Goal: Task Accomplishment & Management: Manage account settings

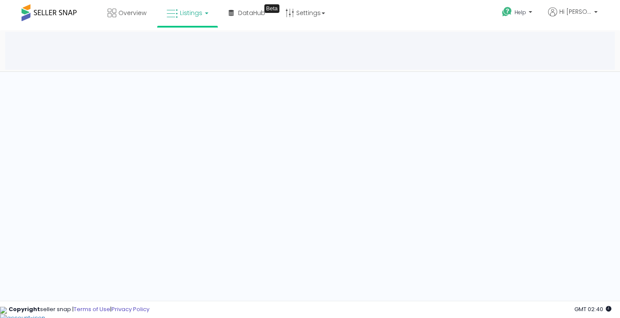
click at [206, 17] on link "Listings" at bounding box center [187, 13] width 55 height 26
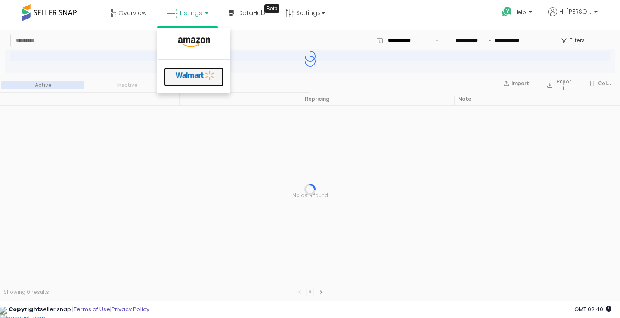
click at [195, 77] on icon at bounding box center [195, 75] width 45 height 13
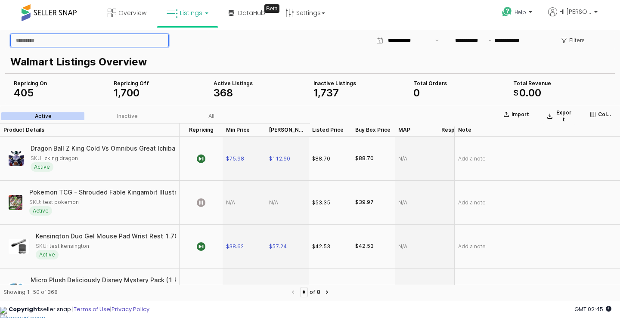
click at [61, 42] on input "App Frame" at bounding box center [89, 40] width 157 height 13
paste input "**********"
type input "**********"
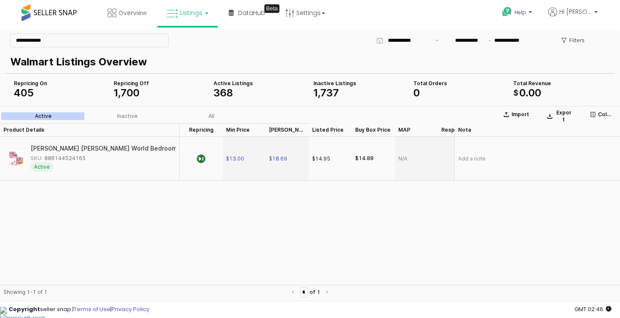
click at [203, 17] on link "Listings" at bounding box center [187, 13] width 55 height 26
click at [320, 15] on link "Settings" at bounding box center [305, 13] width 52 height 26
click at [315, 43] on link "Store settings" at bounding box center [306, 44] width 39 height 8
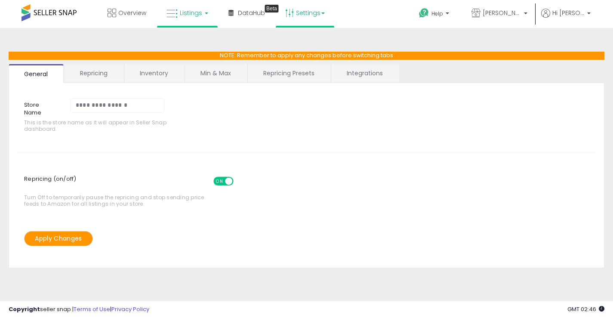
click at [194, 14] on span "Listings" at bounding box center [191, 13] width 22 height 9
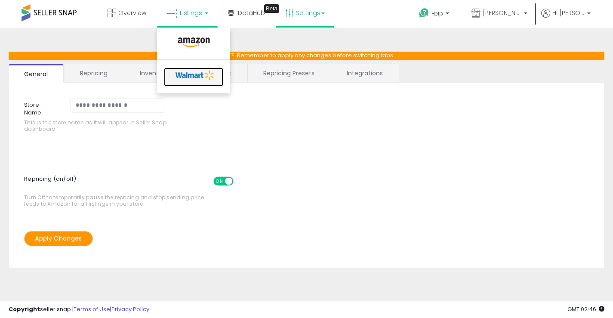
click at [207, 77] on icon at bounding box center [195, 75] width 45 height 13
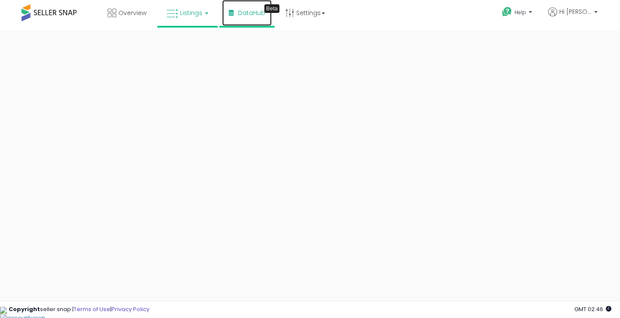
click at [258, 12] on span "DataHub" at bounding box center [251, 13] width 27 height 9
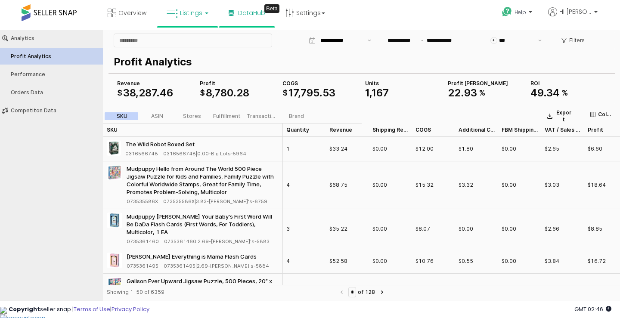
click at [180, 16] on span "Listings" at bounding box center [191, 13] width 22 height 9
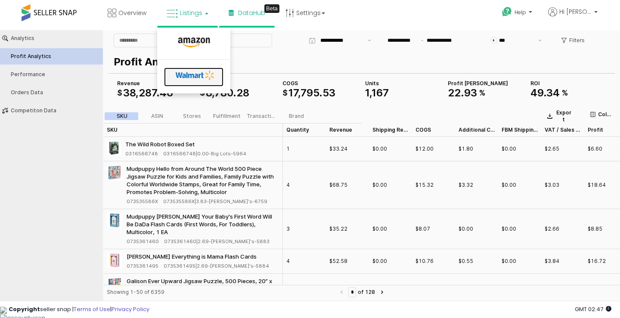
click at [201, 78] on icon at bounding box center [195, 75] width 45 height 13
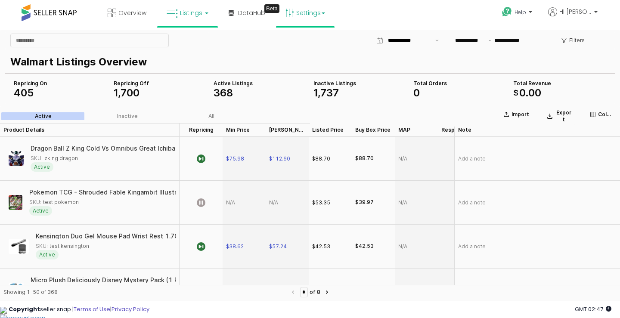
click at [323, 18] on link "Settings" at bounding box center [305, 13] width 52 height 26
click at [317, 40] on link "Store settings" at bounding box center [306, 44] width 39 height 8
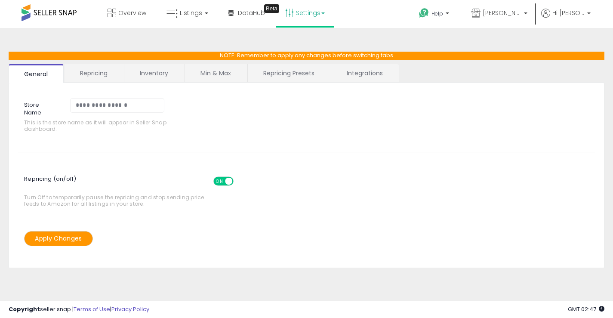
click at [216, 71] on link "Min & Max" at bounding box center [216, 73] width 62 height 18
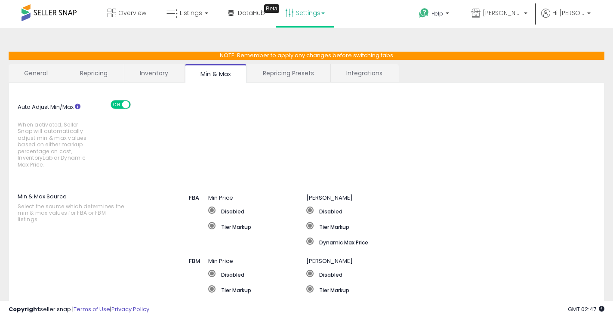
click at [156, 75] on link "Inventory" at bounding box center [153, 73] width 59 height 18
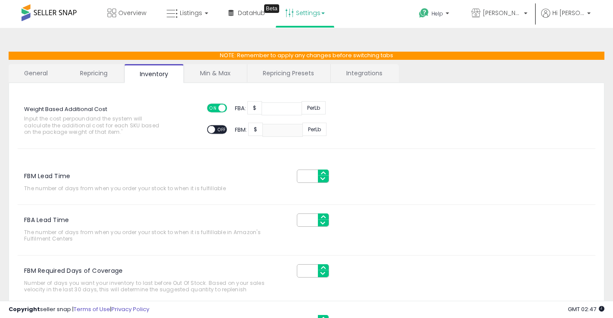
click at [105, 82] on ul "General Repricing Inventory Min & Max Repricing Presets Integrations" at bounding box center [307, 73] width 596 height 19
click at [103, 77] on link "Repricing" at bounding box center [94, 73] width 59 height 18
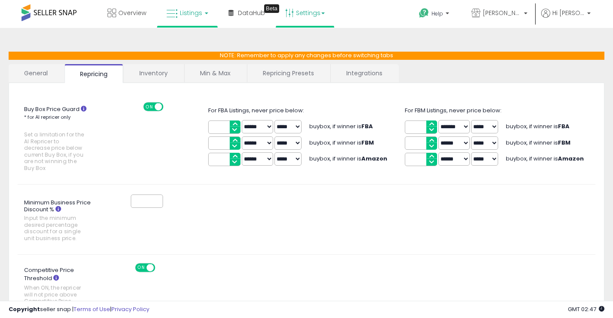
click at [194, 15] on span "Listings" at bounding box center [191, 13] width 22 height 9
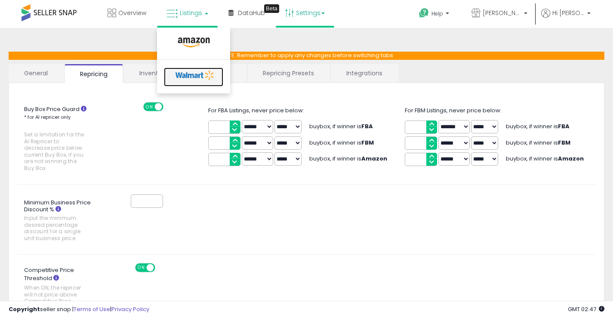
click at [197, 74] on icon at bounding box center [195, 75] width 45 height 13
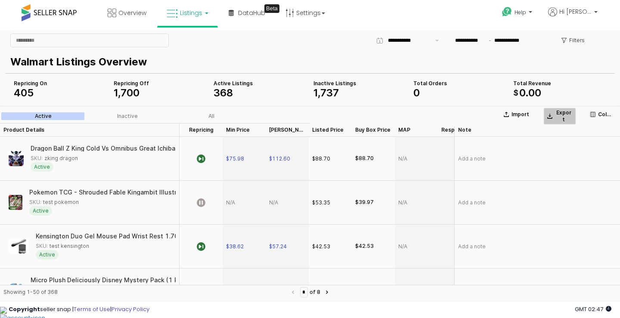
click at [553, 115] on div "Export" at bounding box center [559, 116] width 25 height 14
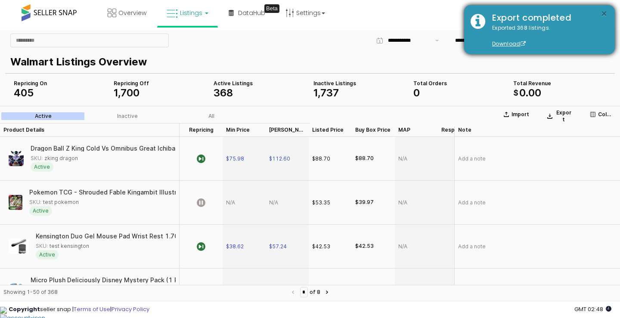
click at [603, 11] on button "×" at bounding box center [603, 14] width 7 height 11
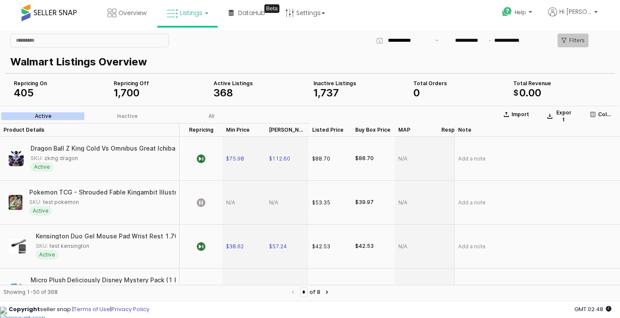
click at [572, 42] on p "Filters" at bounding box center [576, 40] width 15 height 7
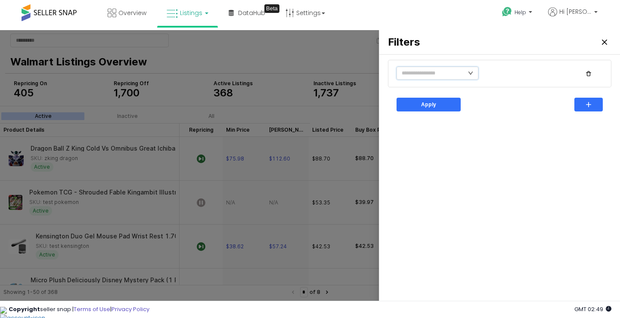
click at [470, 76] on icon "icon: down" at bounding box center [470, 73] width 5 height 5
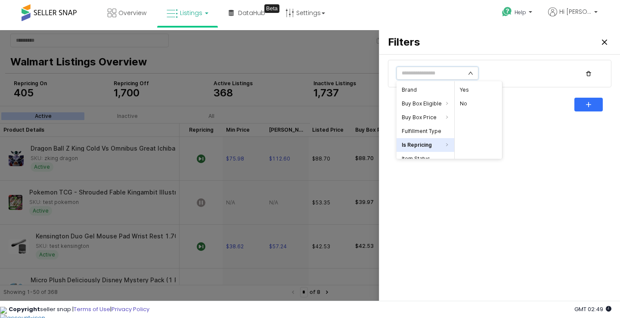
scroll to position [22, 0]
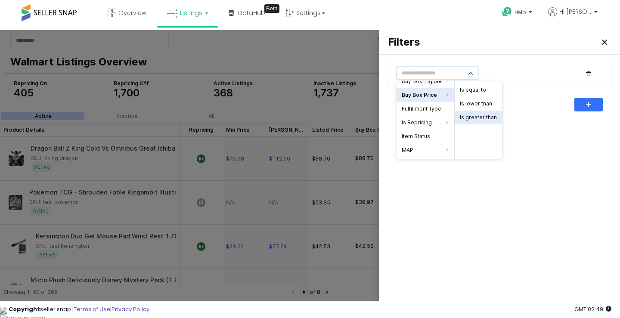
click at [479, 123] on li "Is greater than" at bounding box center [477, 118] width 47 height 14
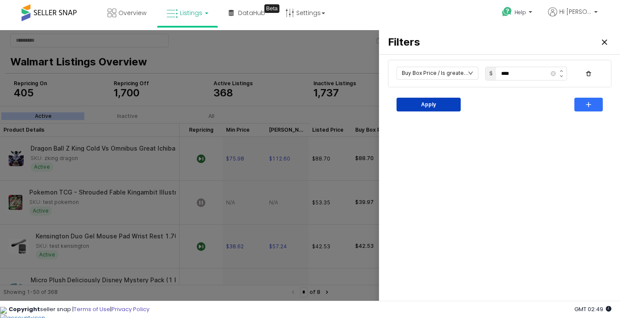
click at [449, 109] on div "Apply" at bounding box center [428, 104] width 56 height 13
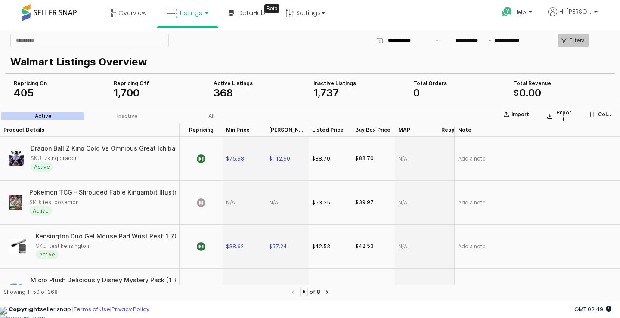
click at [568, 40] on div "Filters" at bounding box center [572, 40] width 23 height 13
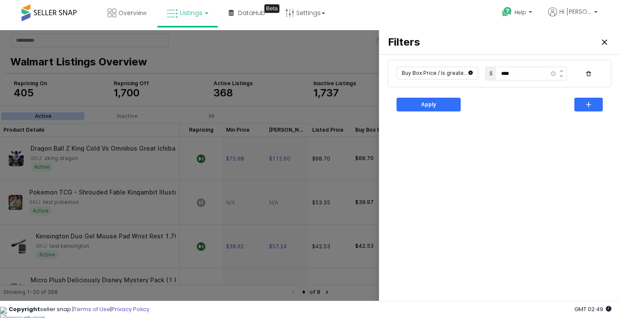
click at [468, 74] on icon "icon: close-circle" at bounding box center [470, 73] width 4 height 4
click at [464, 74] on input "text" at bounding box center [437, 73] width 82 height 13
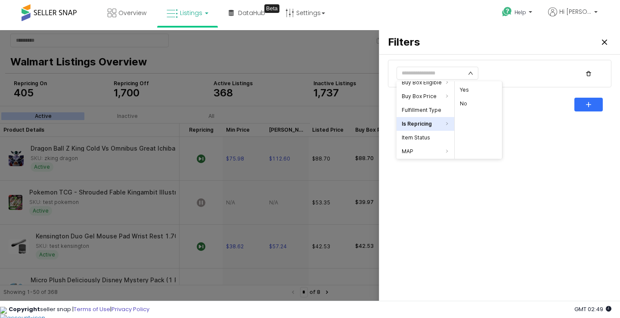
scroll to position [0, 0]
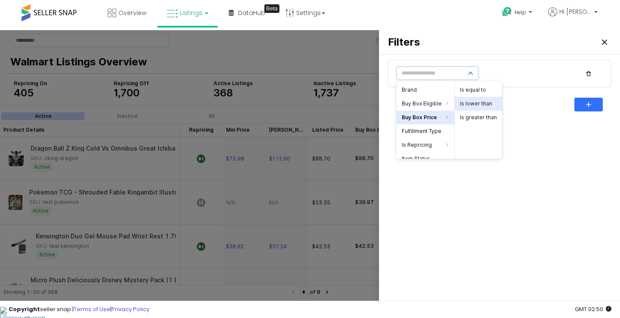
click at [484, 102] on li "Is lower than" at bounding box center [477, 104] width 47 height 14
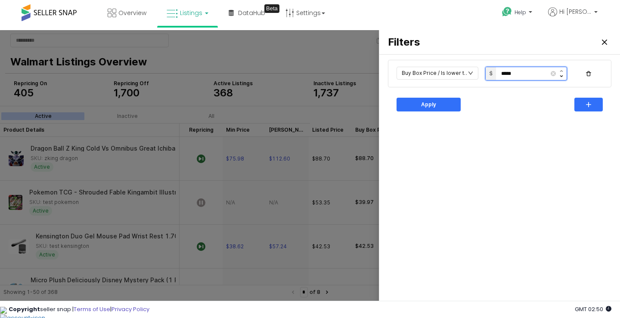
click at [561, 77] on button "Decrease" at bounding box center [560, 77] width 11 height 6
click at [560, 71] on icon "Increase" at bounding box center [560, 71] width 3 height 2
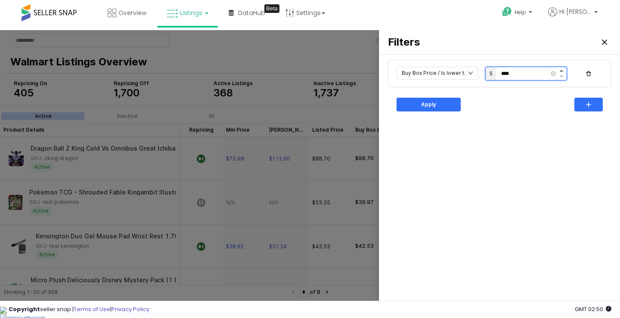
click at [560, 71] on icon "Increase" at bounding box center [560, 71] width 3 height 2
click at [560, 75] on icon "Decrease" at bounding box center [560, 76] width 3 height 2
type input "****"
click at [560, 75] on icon "Decrease" at bounding box center [560, 76] width 3 height 2
click at [436, 74] on input "text" at bounding box center [437, 73] width 82 height 13
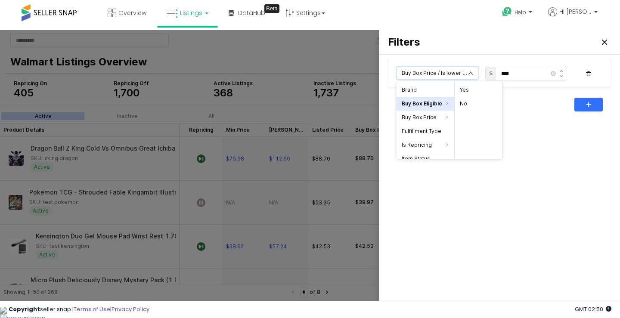
click at [409, 103] on li "Buy Box Eligible" at bounding box center [425, 104] width 58 height 14
click at [472, 103] on li "No" at bounding box center [477, 104] width 47 height 14
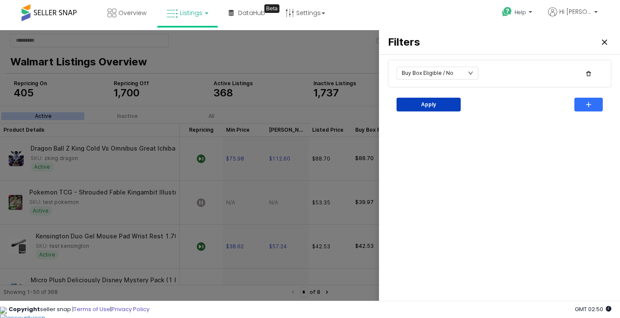
click at [429, 107] on p "Apply" at bounding box center [428, 104] width 15 height 7
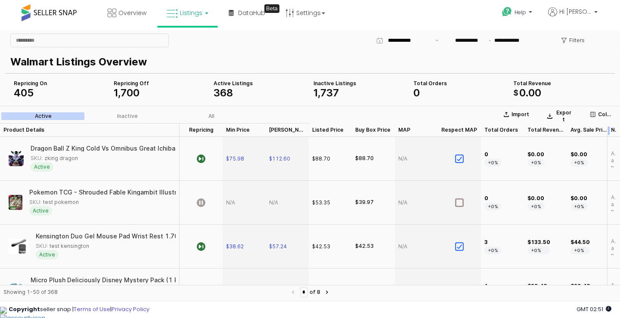
drag, startPoint x: 448, startPoint y: 130, endPoint x: 619, endPoint y: 126, distance: 170.8
click at [619, 126] on div "Product Details Product Details Repricing Repricing Min Price Min Price Max Pri…" at bounding box center [310, 204] width 620 height 162
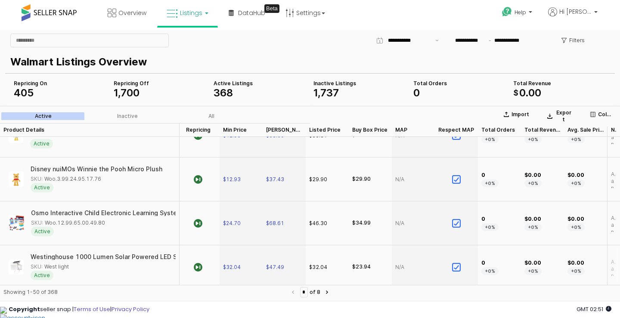
scroll to position [301, 9]
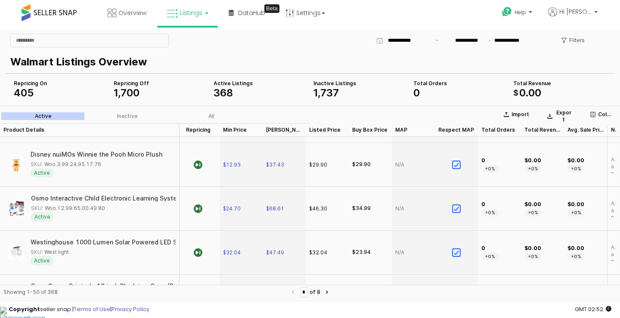
click at [203, 13] on link "Listings" at bounding box center [187, 13] width 55 height 26
drag, startPoint x: 200, startPoint y: 74, endPoint x: 230, endPoint y: 27, distance: 55.5
click at [200, 74] on icon at bounding box center [195, 75] width 45 height 13
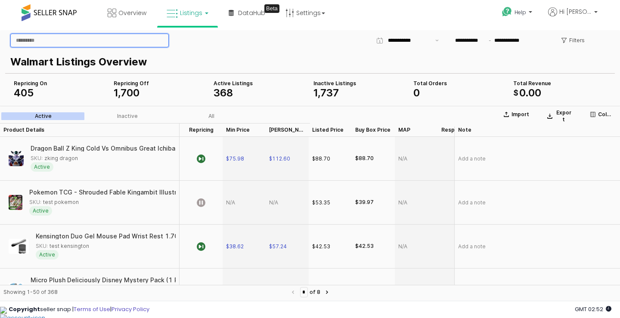
drag, startPoint x: 108, startPoint y: 41, endPoint x: 169, endPoint y: 31, distance: 61.5
click at [108, 41] on input "App Frame" at bounding box center [89, 40] width 157 height 13
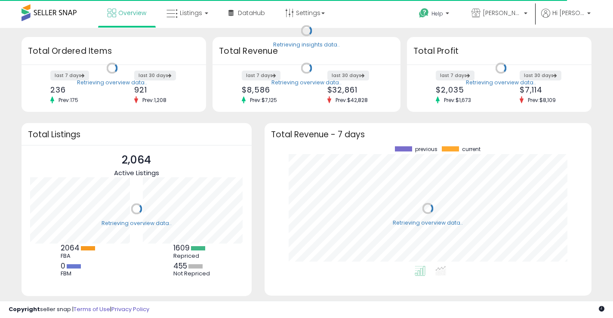
scroll to position [120, 310]
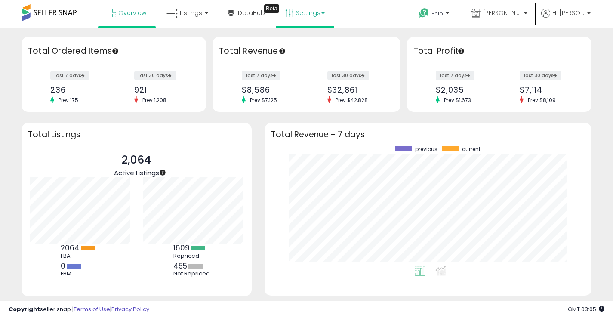
click at [313, 15] on link "Settings" at bounding box center [305, 13] width 52 height 26
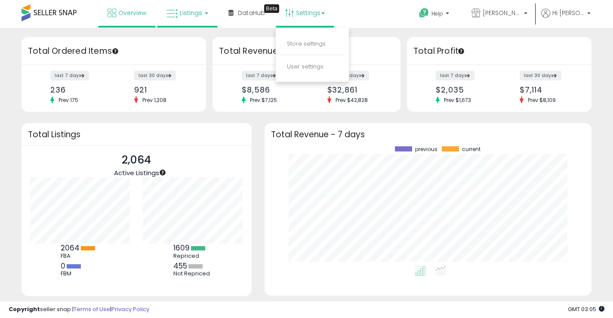
click at [190, 15] on span "Listings" at bounding box center [191, 13] width 22 height 9
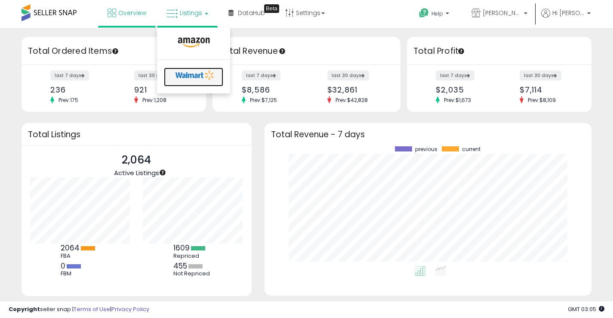
click at [197, 78] on icon at bounding box center [195, 75] width 45 height 13
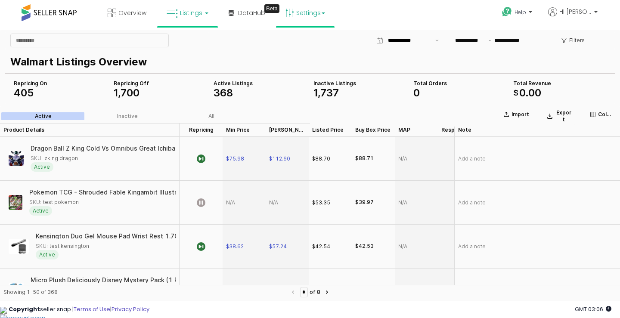
click at [315, 14] on link "Settings" at bounding box center [305, 13] width 52 height 26
click at [309, 44] on link "Store settings" at bounding box center [306, 44] width 39 height 8
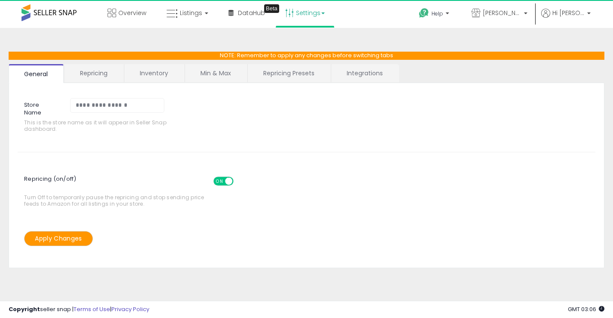
click at [97, 75] on link "Repricing" at bounding box center [94, 73] width 59 height 18
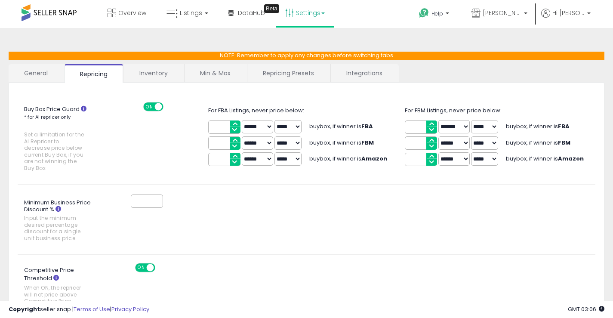
click at [148, 72] on link "Inventory" at bounding box center [153, 73] width 59 height 18
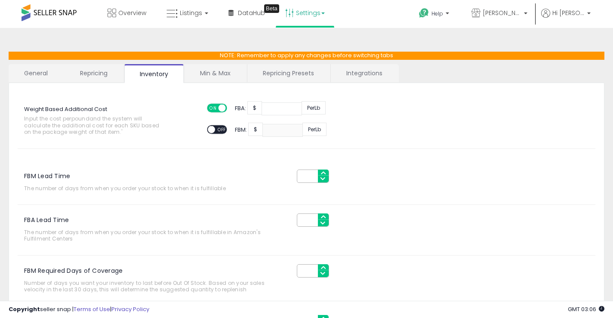
click at [296, 73] on link "Repricing Presets" at bounding box center [288, 73] width 82 height 18
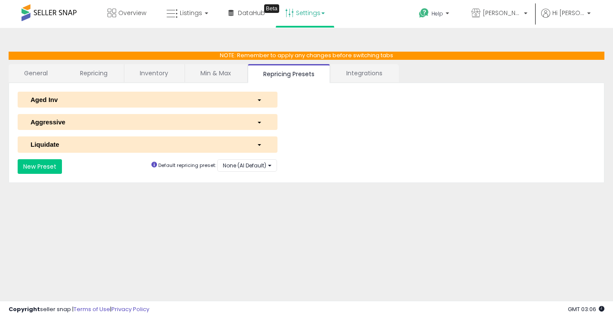
click at [259, 147] on div "button" at bounding box center [260, 144] width 21 height 9
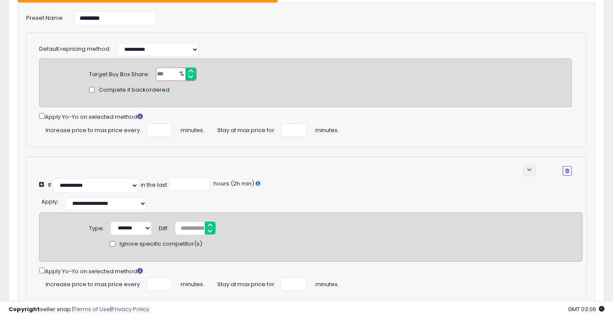
scroll to position [62, 0]
